Goal: Task Accomplishment & Management: Use online tool/utility

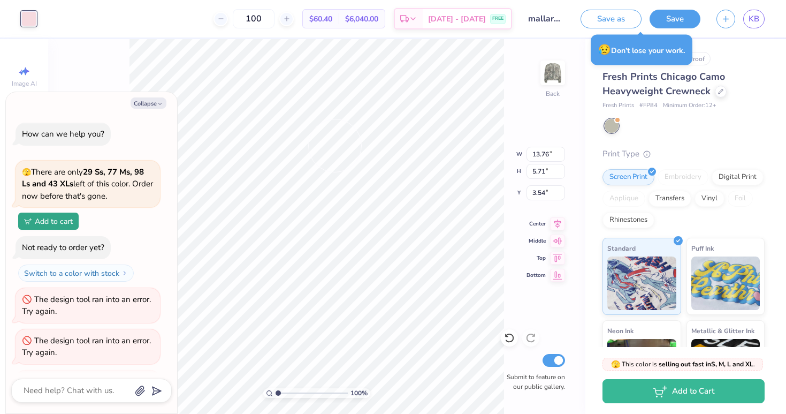
scroll to position [10012, 0]
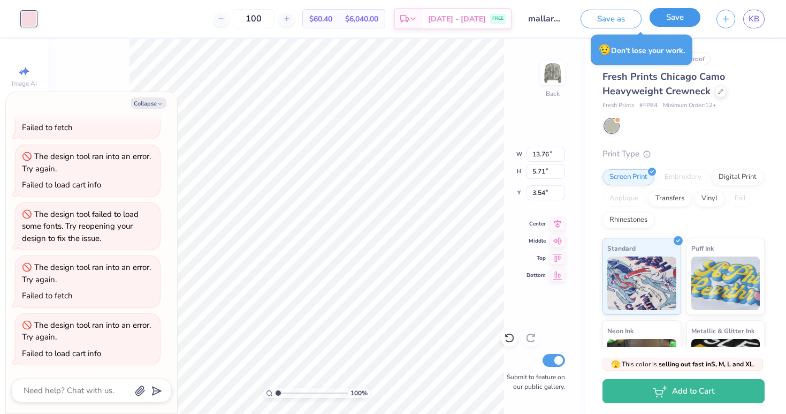
click at [667, 19] on button "Save" at bounding box center [674, 17] width 51 height 19
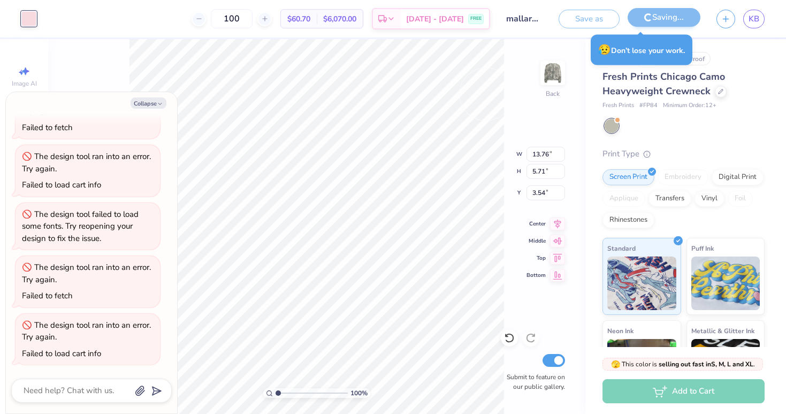
scroll to position [10053, 0]
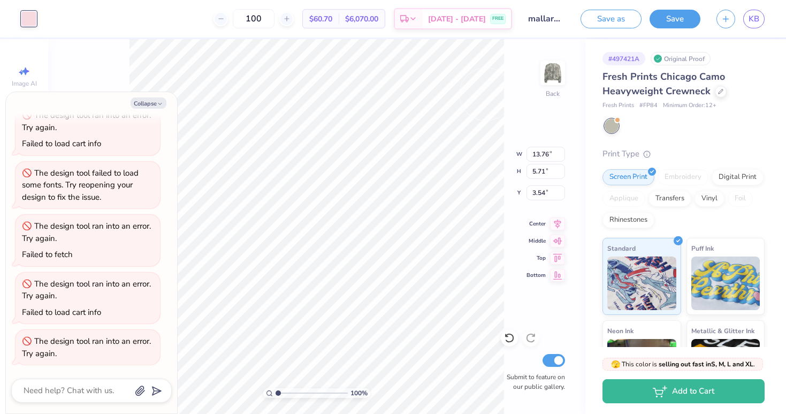
click at [737, 98] on div "Fresh Prints Chicago Camo Heavyweight Crewneck Fresh Prints # FP84 Minimum Orde…" at bounding box center [683, 90] width 162 height 41
click at [758, 17] on span "KB" at bounding box center [753, 19] width 11 height 12
click at [156, 102] on button "Collapse" at bounding box center [149, 102] width 36 height 11
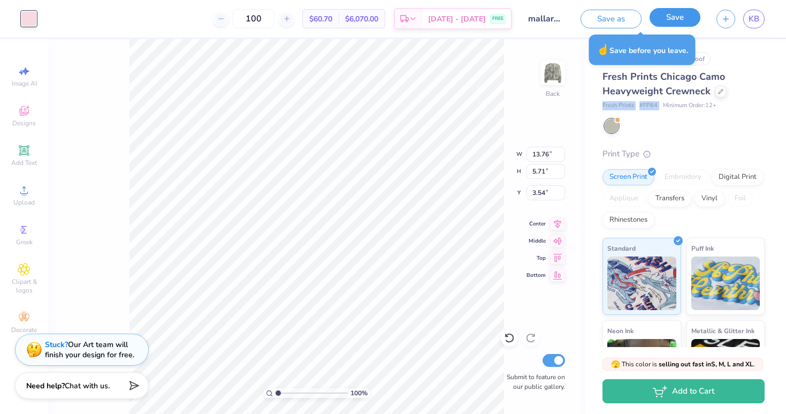
click at [669, 16] on button "Save" at bounding box center [674, 17] width 51 height 19
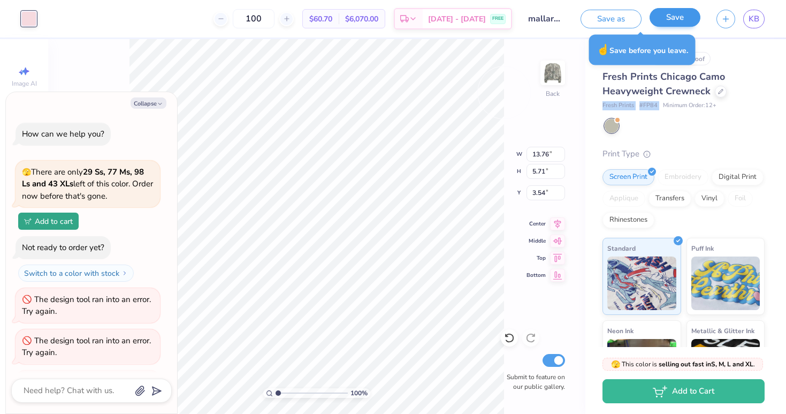
scroll to position [10095, 0]
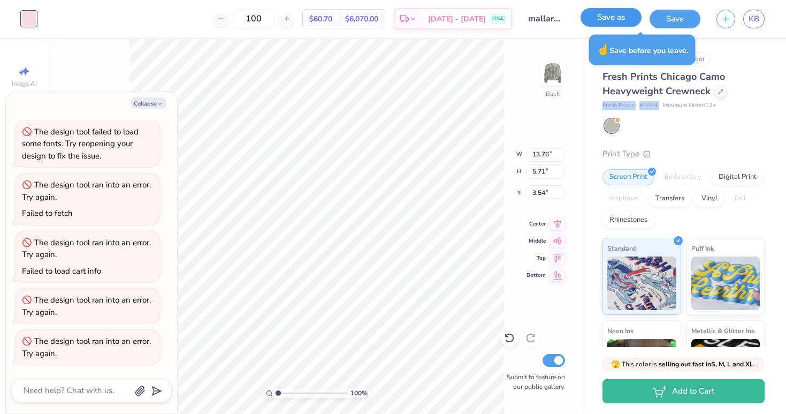
click at [608, 21] on button "Save as" at bounding box center [610, 17] width 61 height 19
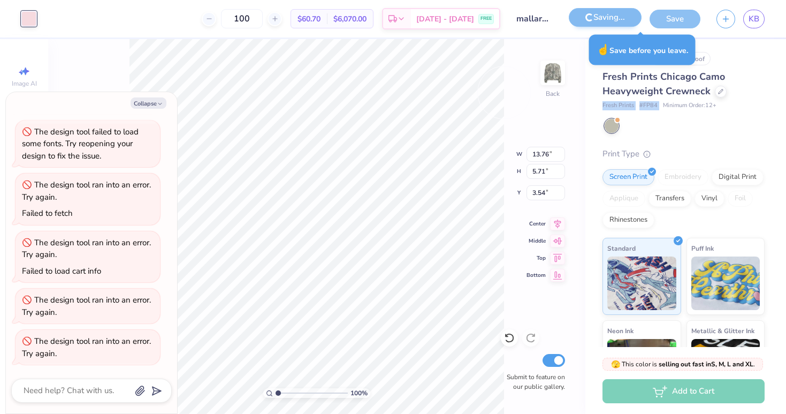
scroll to position [10136, 0]
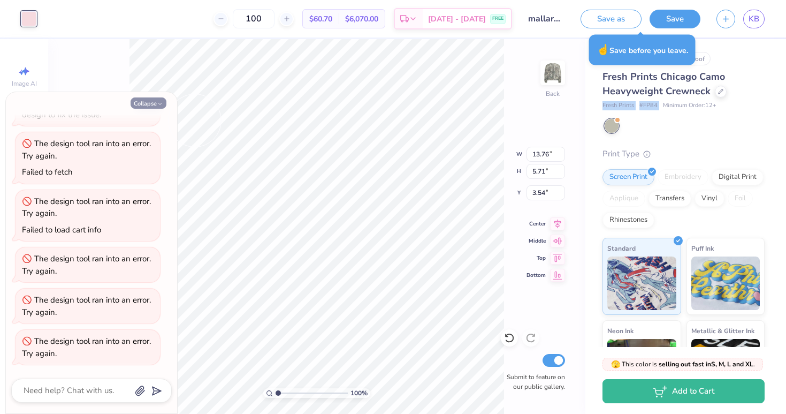
click at [144, 102] on button "Collapse" at bounding box center [149, 102] width 36 height 11
type textarea "x"
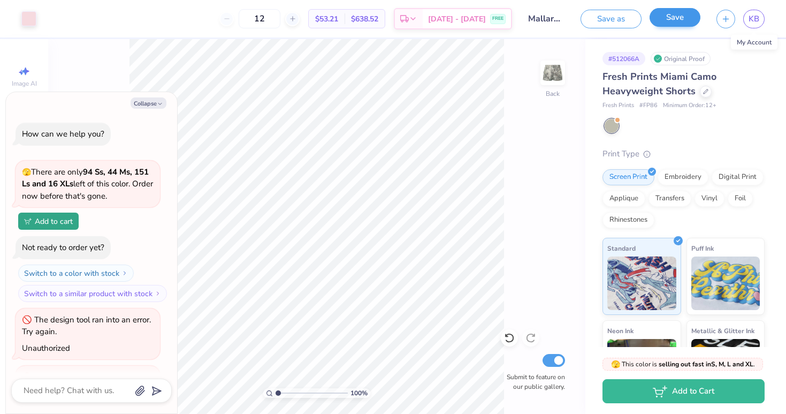
scroll to position [9897, 0]
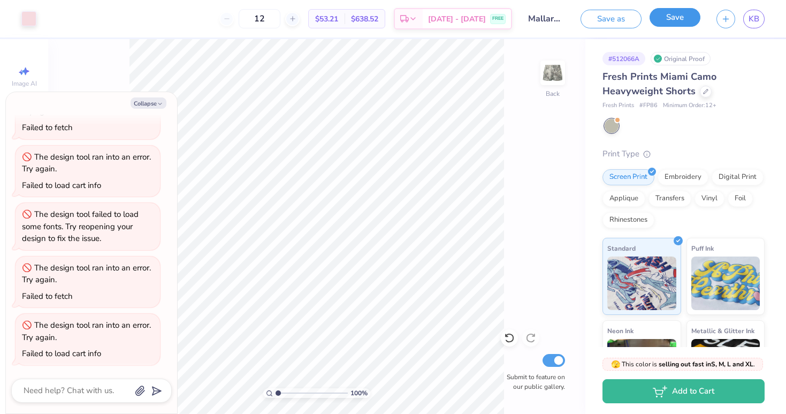
click at [675, 21] on button "Save" at bounding box center [674, 17] width 51 height 19
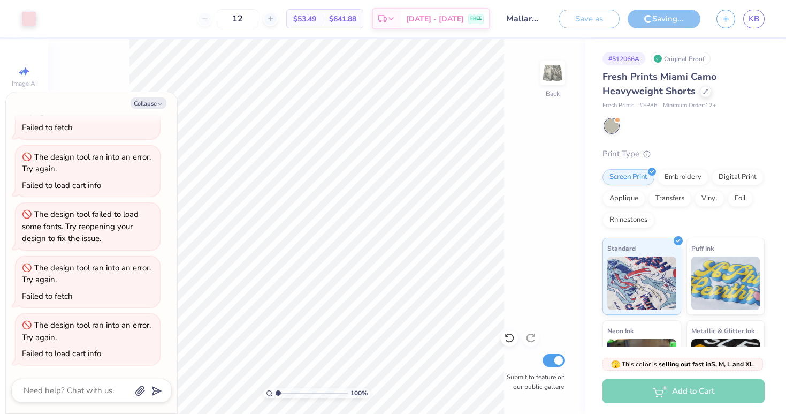
type textarea "x"
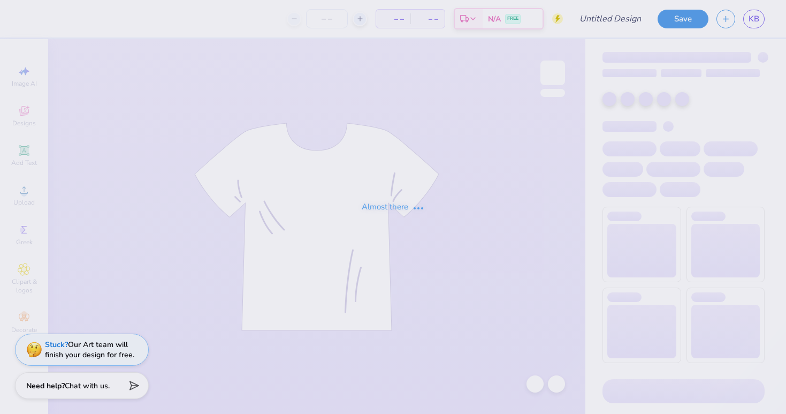
type input "mallard F25"
type input "12"
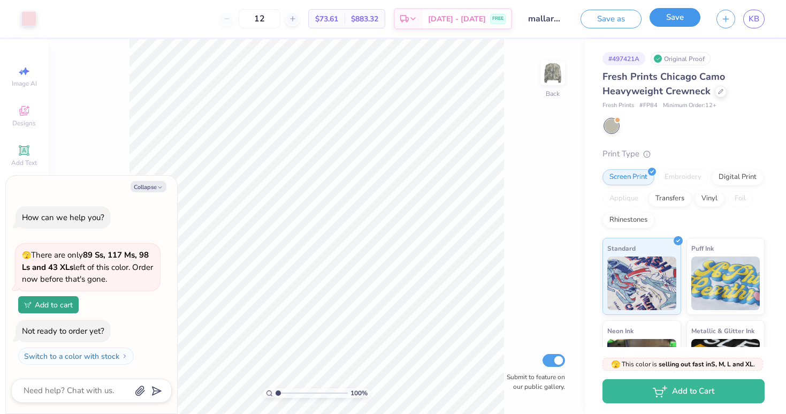
click at [685, 19] on button "Save" at bounding box center [674, 17] width 51 height 19
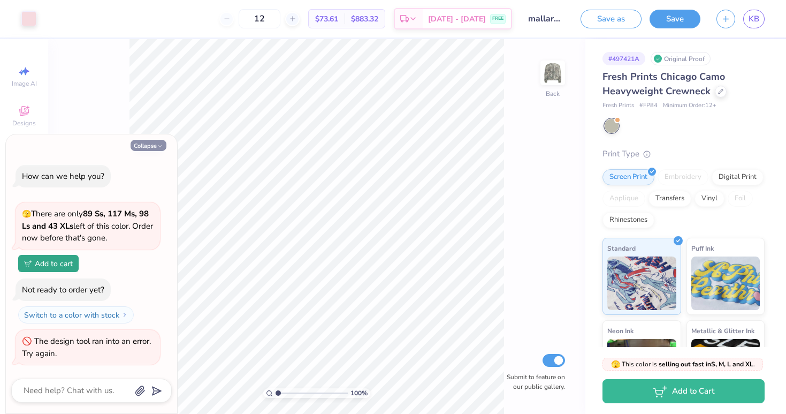
click at [143, 148] on button "Collapse" at bounding box center [149, 145] width 36 height 11
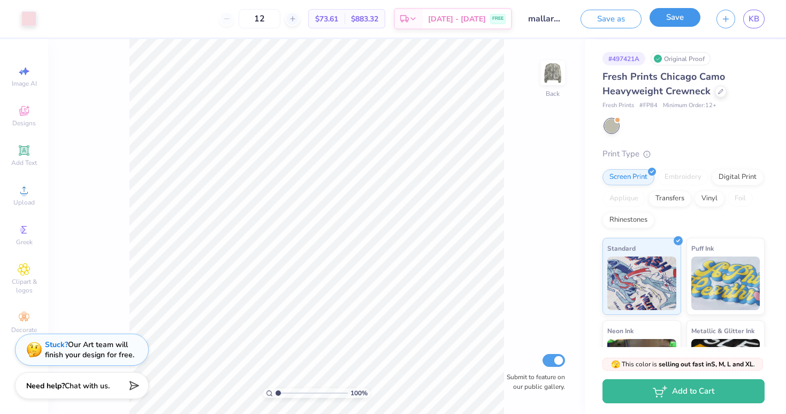
click at [687, 21] on button "Save" at bounding box center [674, 17] width 51 height 19
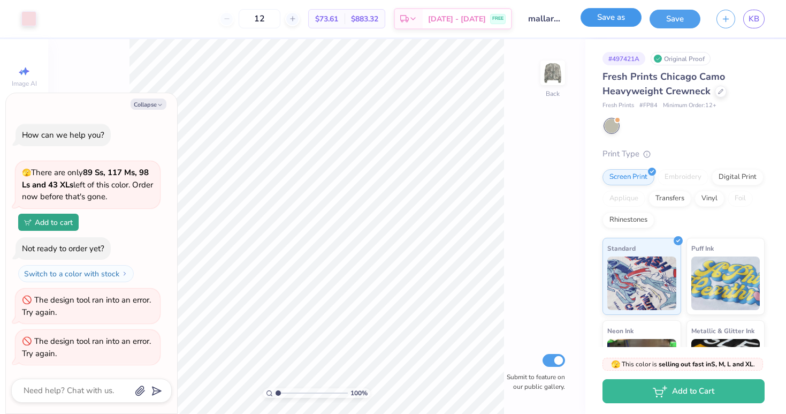
click at [616, 22] on button "Save as" at bounding box center [610, 17] width 61 height 19
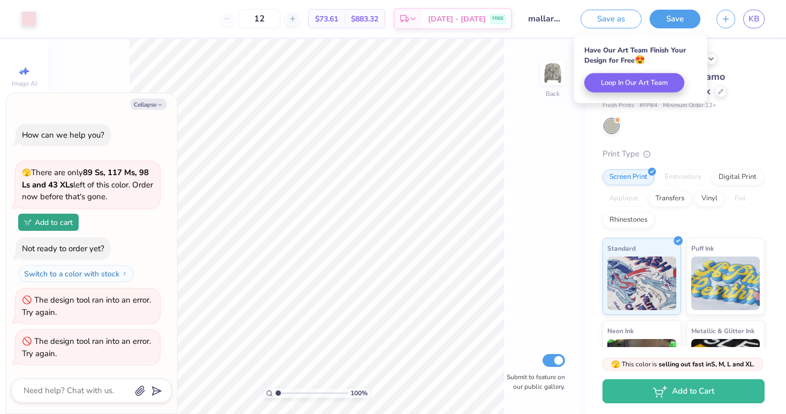
type textarea "x"
